Goal: Communication & Community: Ask a question

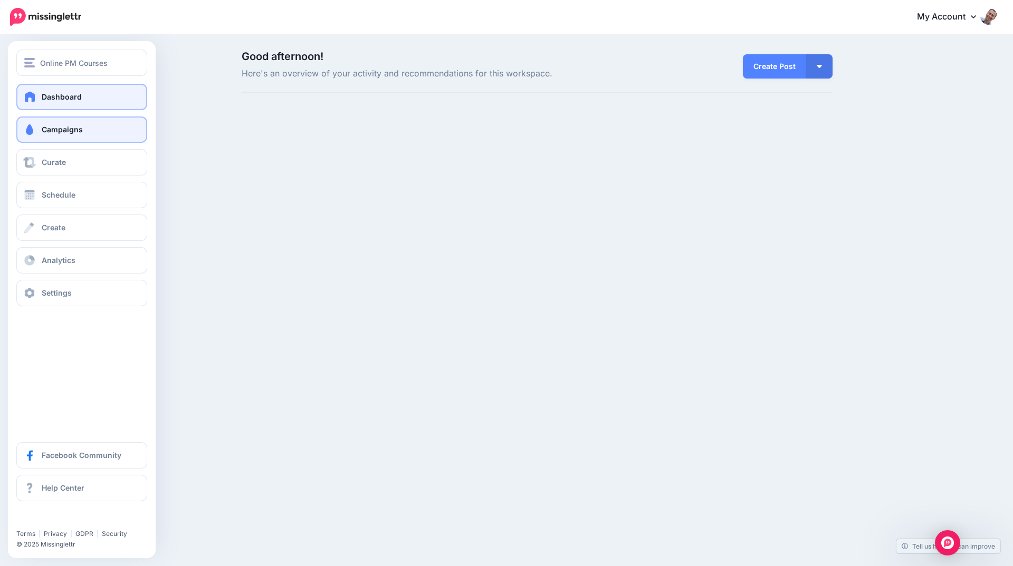
click at [37, 124] on link "Campaigns" at bounding box center [81, 130] width 131 height 26
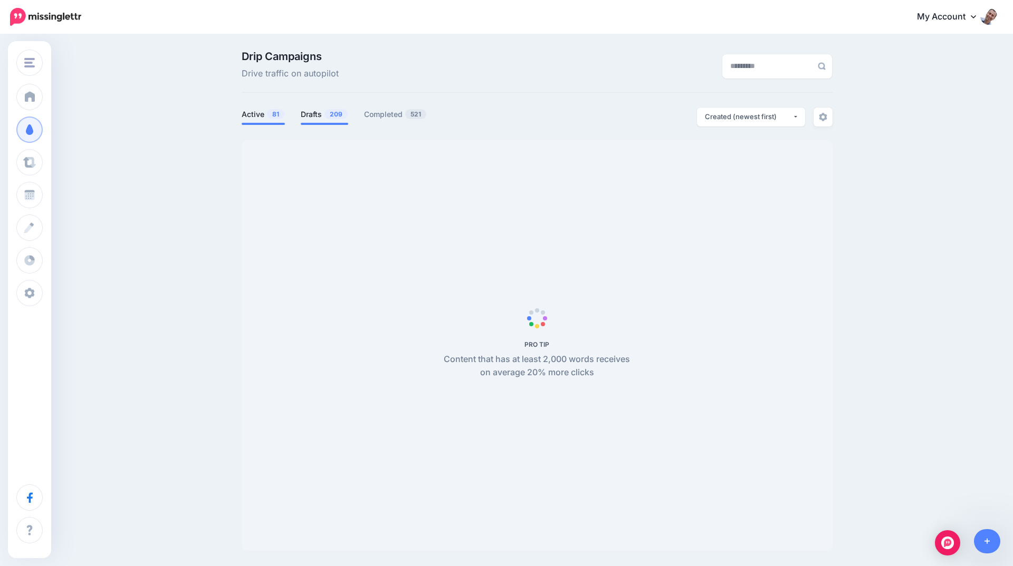
click at [307, 111] on link "Drafts 209" at bounding box center [324, 114] width 47 height 13
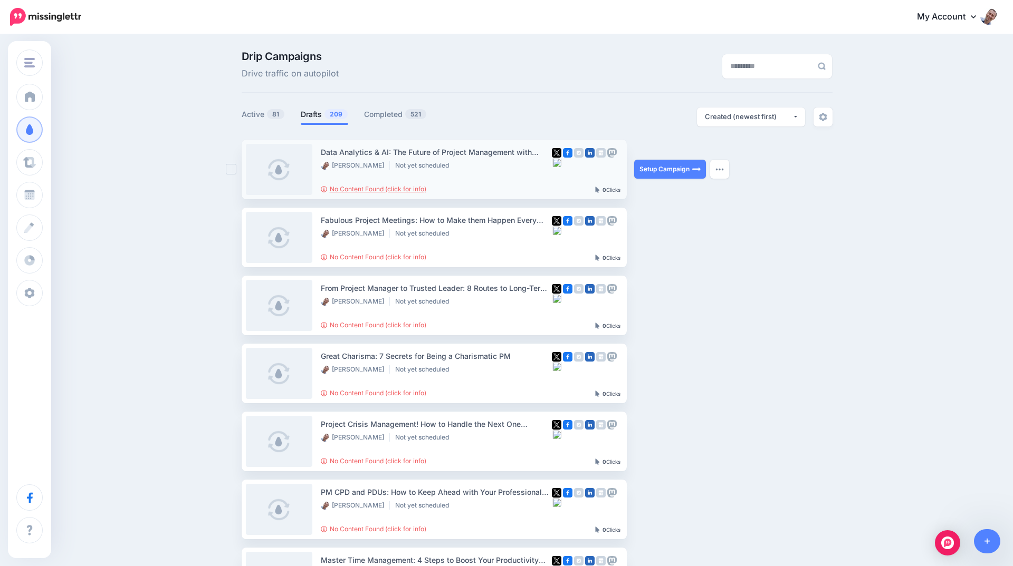
click at [417, 190] on link "No Content Found (click for info)" at bounding box center [373, 189] width 105 height 8
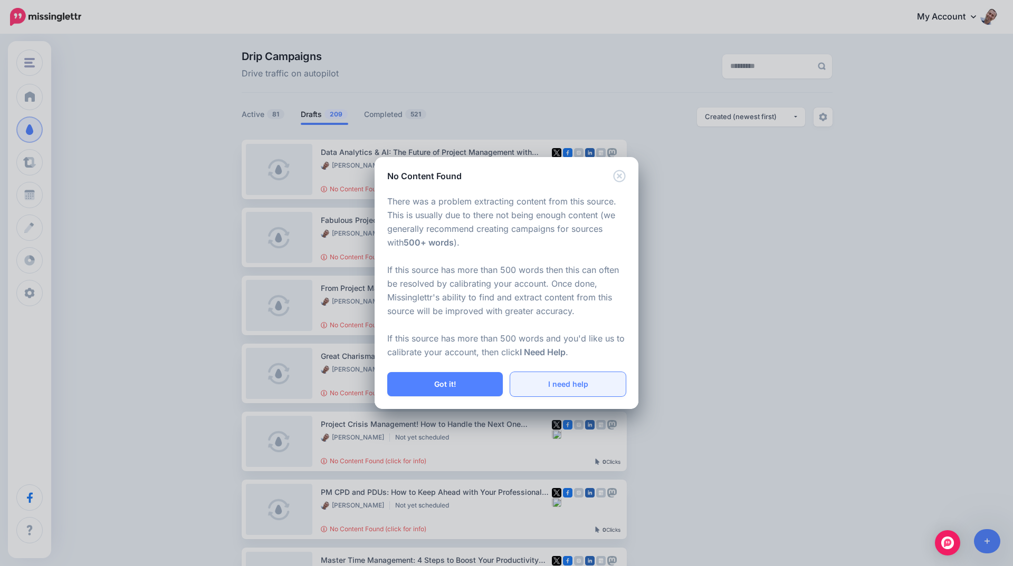
click at [529, 384] on link "I need help" at bounding box center [567, 384] width 115 height 24
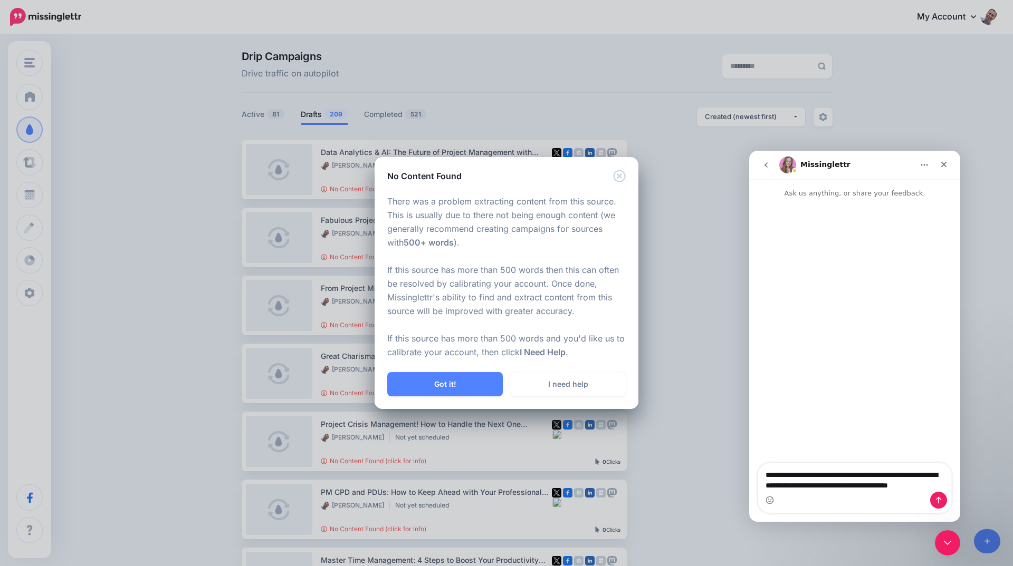
drag, startPoint x: 930, startPoint y: 484, endPoint x: 733, endPoint y: 455, distance: 199.9
click at [749, 455] on html "**********" at bounding box center [854, 336] width 211 height 371
click at [949, 165] on div "Close" at bounding box center [943, 164] width 19 height 19
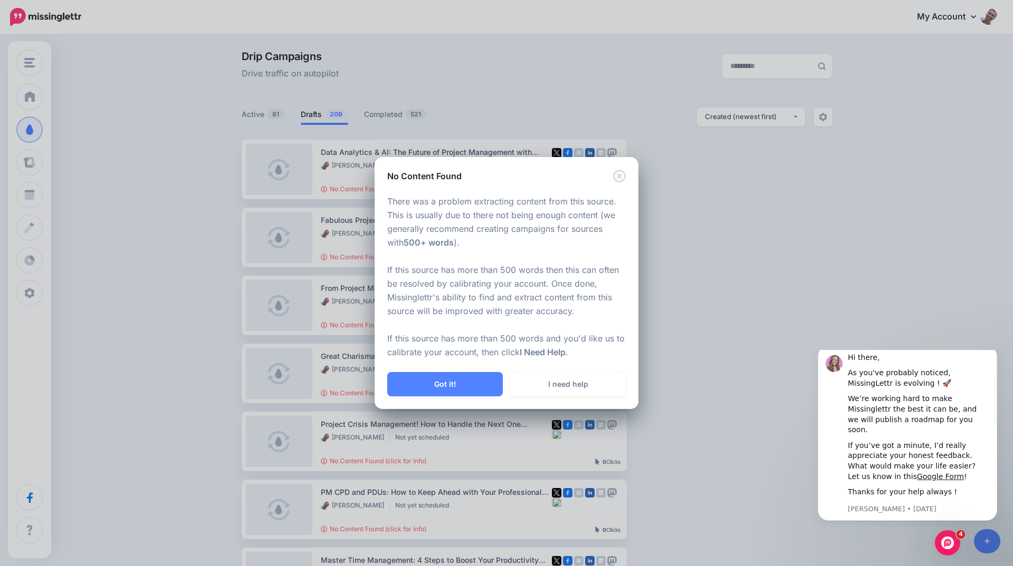
click at [618, 178] on icon "Close" at bounding box center [619, 176] width 12 height 12
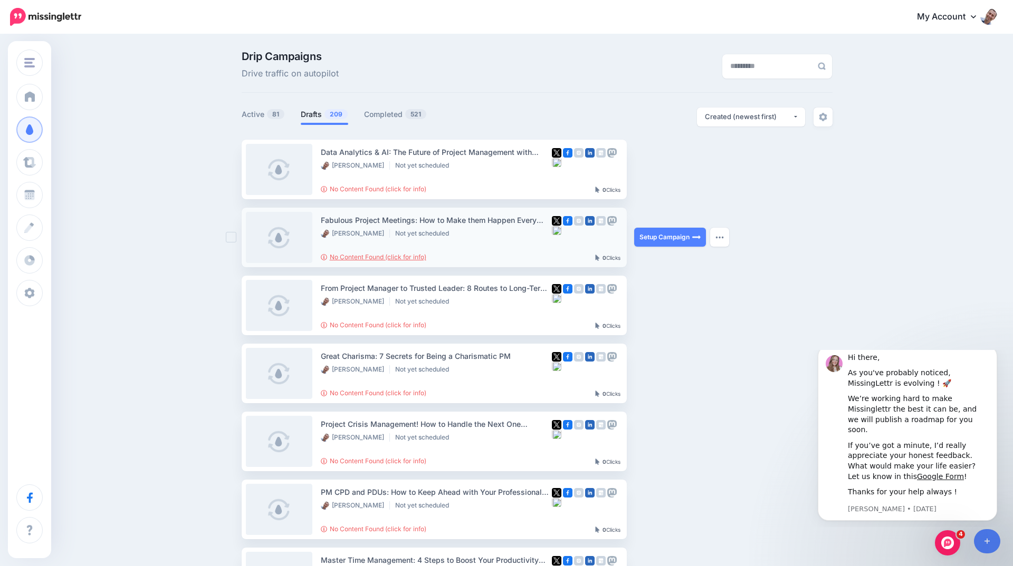
click at [393, 258] on link "No Content Found (click for info)" at bounding box center [373, 257] width 105 height 8
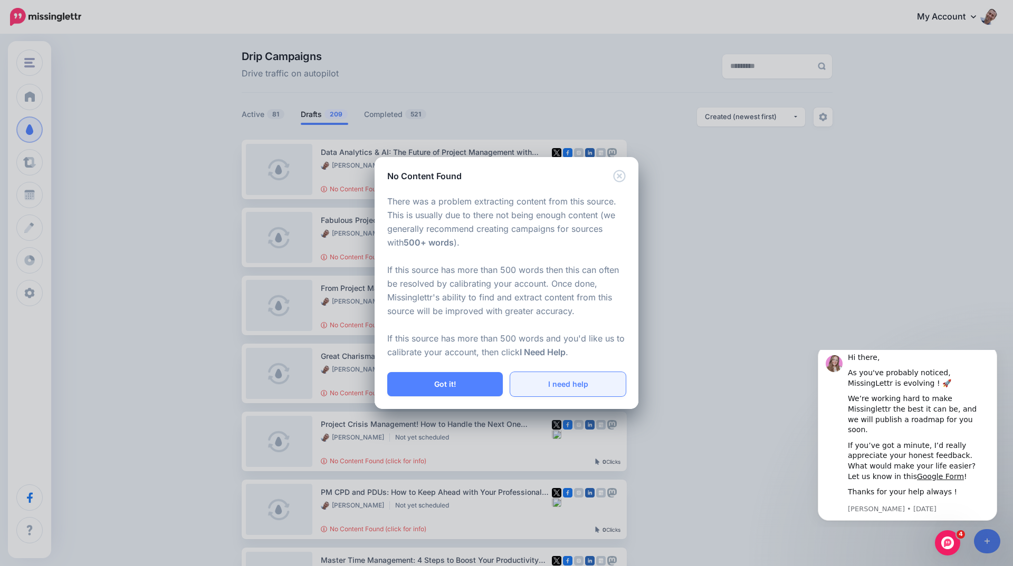
click at [564, 383] on link "I need help" at bounding box center [567, 384] width 115 height 24
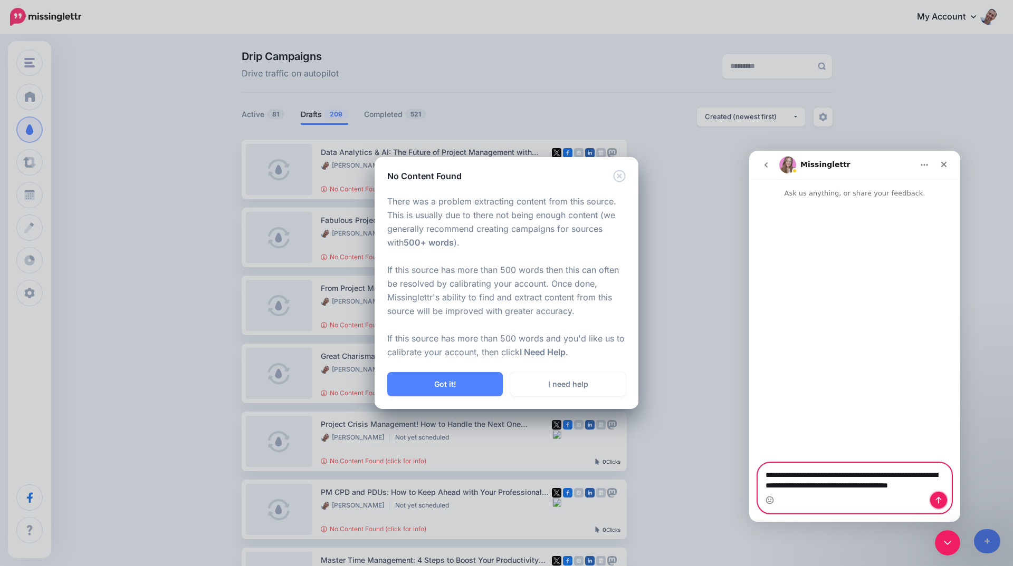
click at [933, 498] on button "Send a message…" at bounding box center [938, 500] width 17 height 17
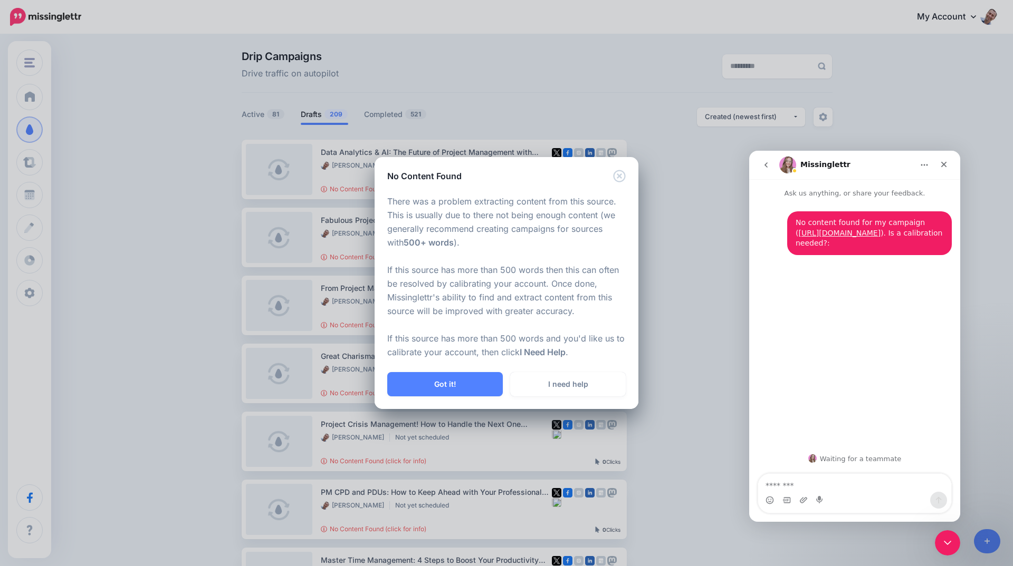
click at [614, 178] on icon "Close" at bounding box center [619, 176] width 12 height 12
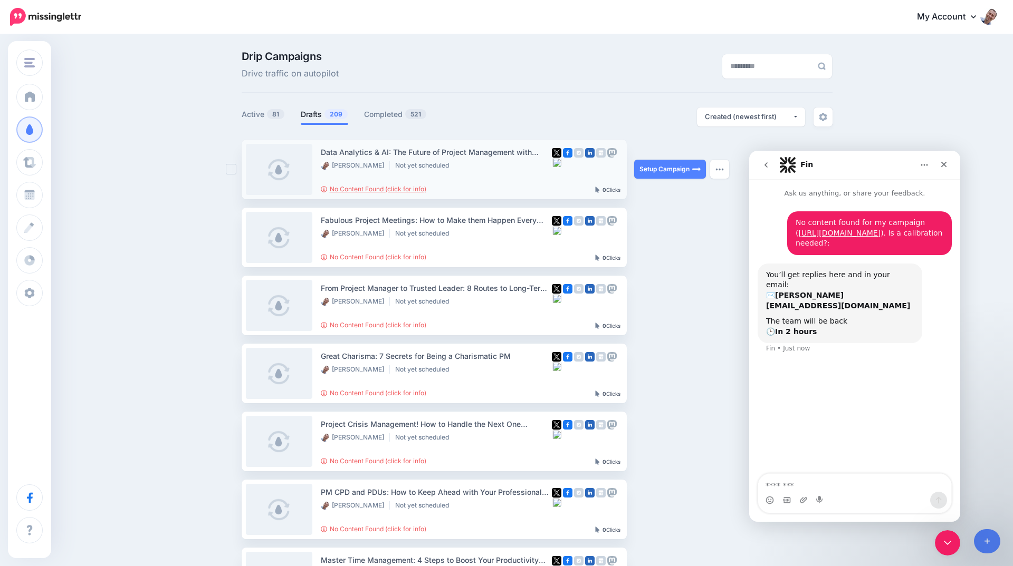
click at [404, 187] on link "No Content Found (click for info)" at bounding box center [373, 189] width 105 height 8
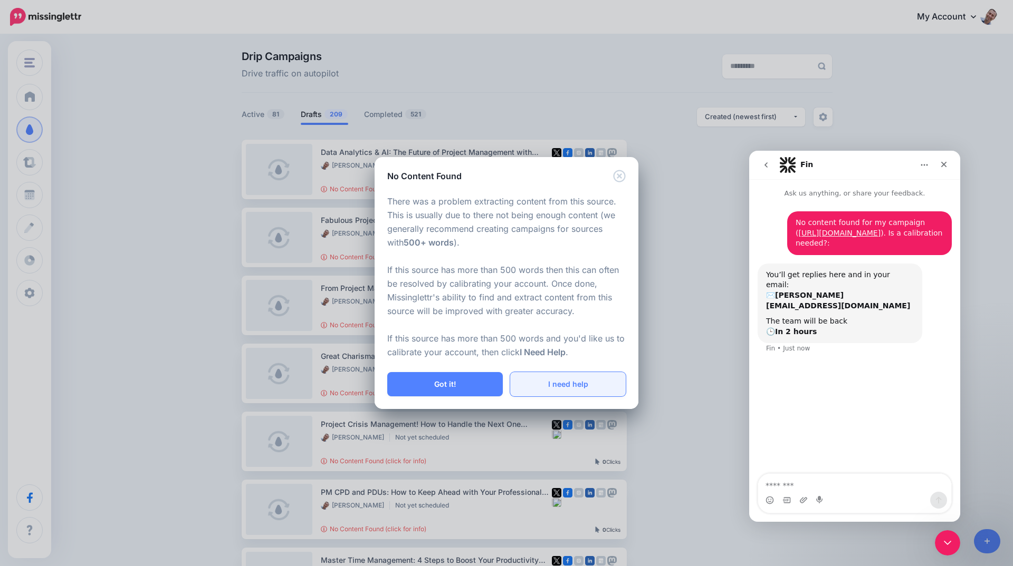
click at [573, 378] on link "I need help" at bounding box center [567, 384] width 115 height 24
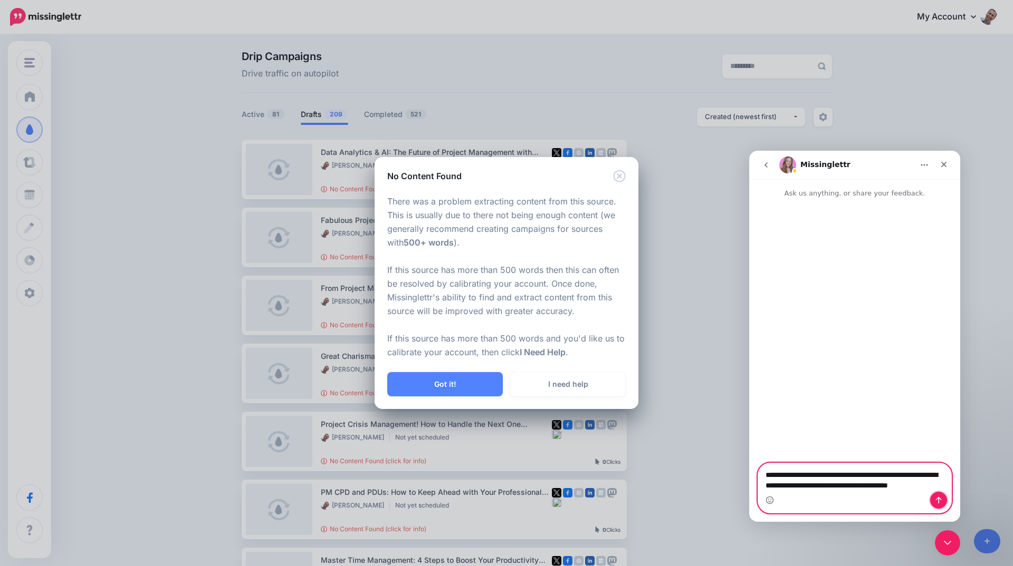
click at [930, 500] on button "Send a message…" at bounding box center [938, 500] width 17 height 17
